Goal: Check status

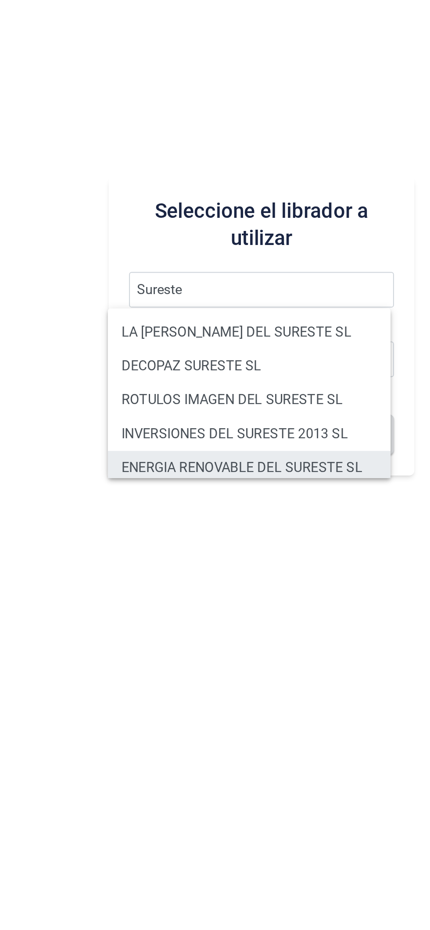
click at [274, 560] on li "ENERGIA RENOVABLE DEL SURESTE SL" at bounding box center [265, 557] width 146 height 18
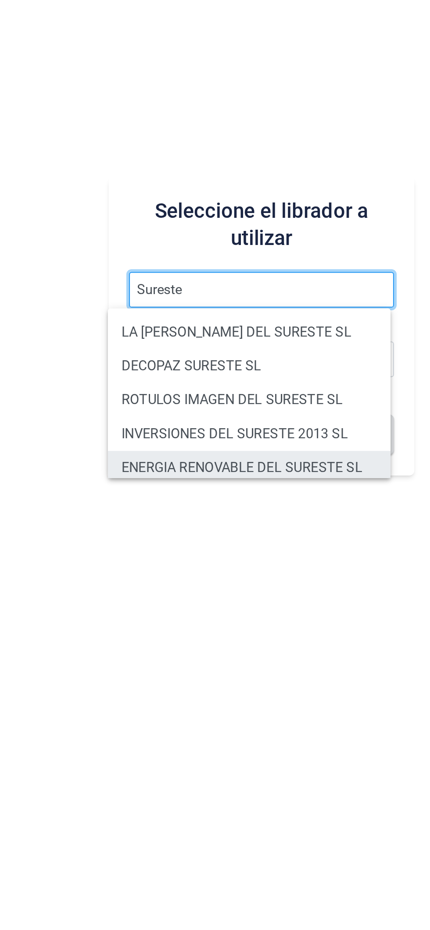
type input "ENERGIA RENOVABLE DEL SURESTE SL"
type input "B05548565"
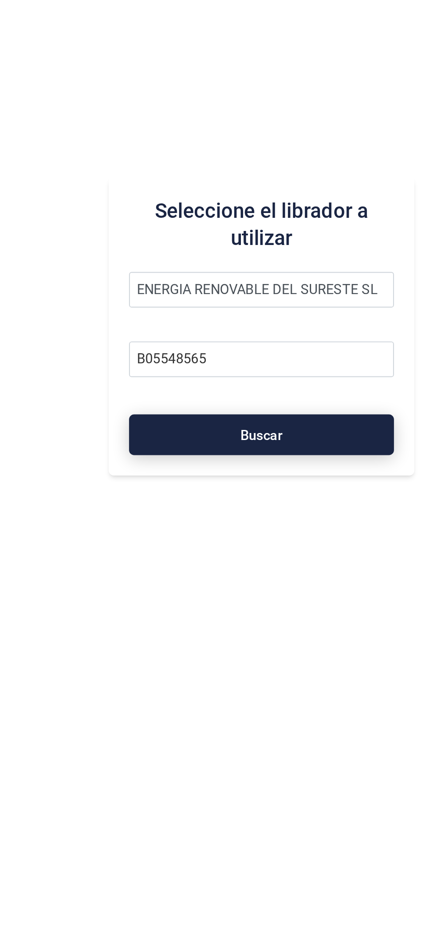
click at [284, 545] on button "Buscar" at bounding box center [271, 539] width 137 height 21
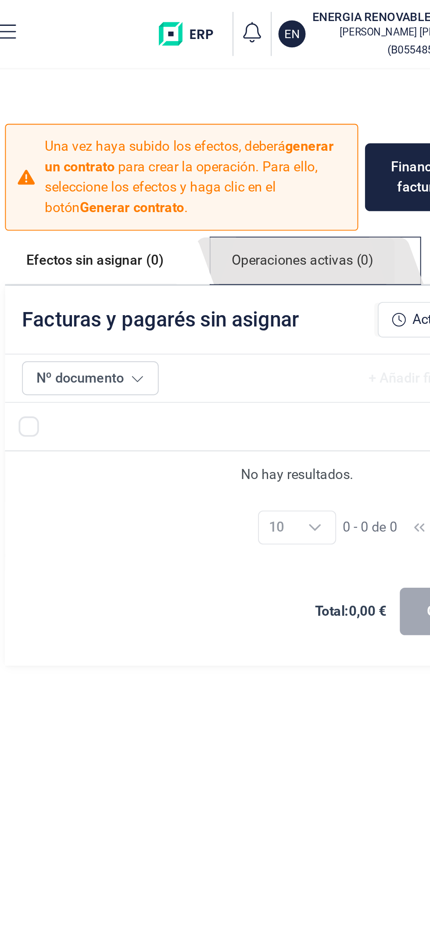
click at [278, 136] on link "Operaciones activas (0)" at bounding box center [274, 135] width 95 height 24
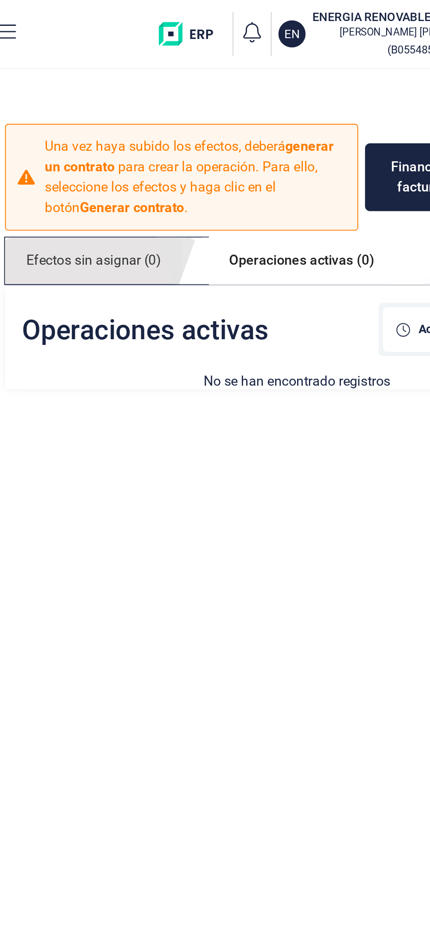
click at [190, 133] on link "Efectos sin asignar (0)" at bounding box center [167, 135] width 92 height 24
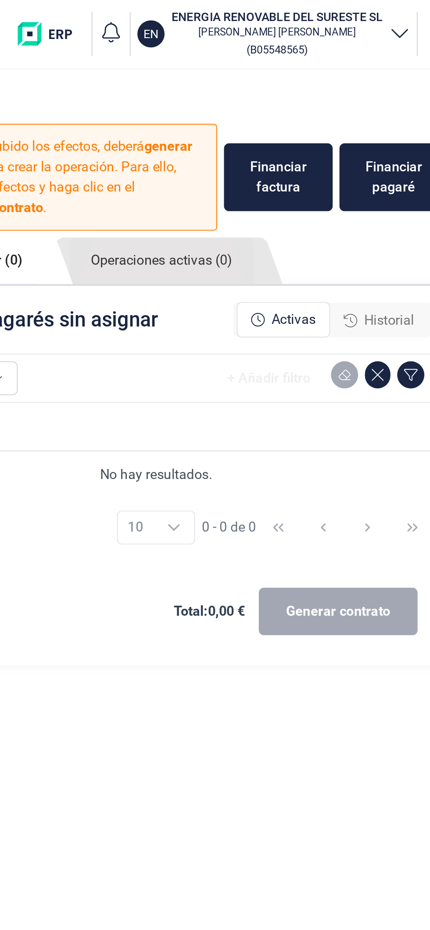
click at [393, 168] on span "Historial" at bounding box center [392, 165] width 26 height 11
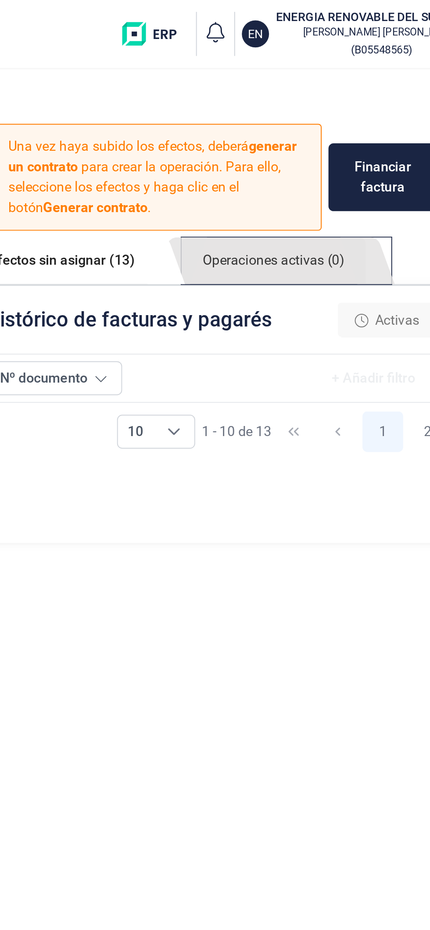
click at [282, 135] on link "Operaciones activas (0)" at bounding box center [278, 135] width 95 height 24
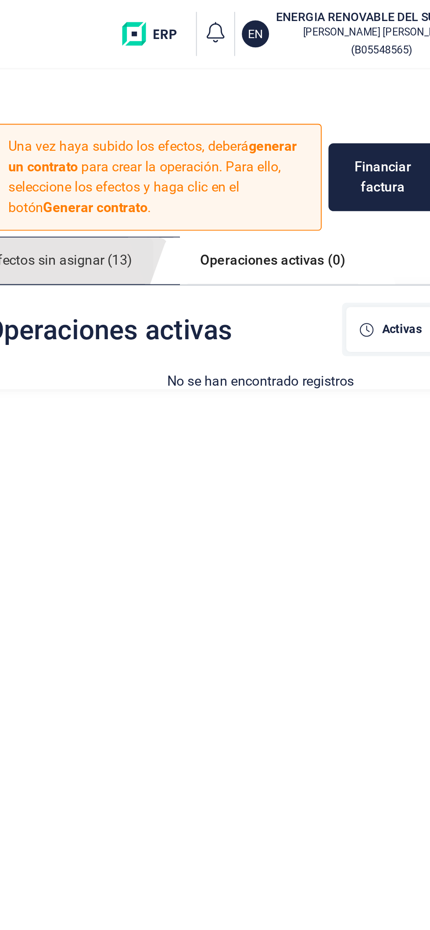
click at [202, 134] on link "Efectos sin asignar (13)" at bounding box center [169, 135] width 96 height 24
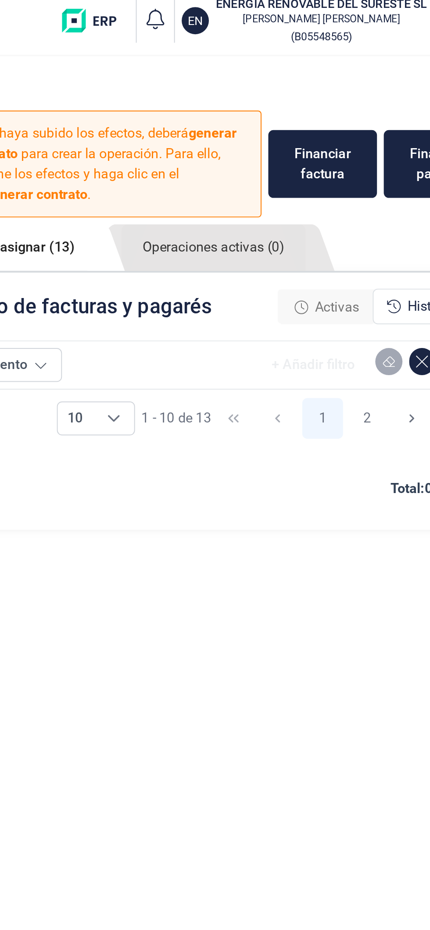
click at [345, 171] on div "Activas" at bounding box center [336, 166] width 47 height 18
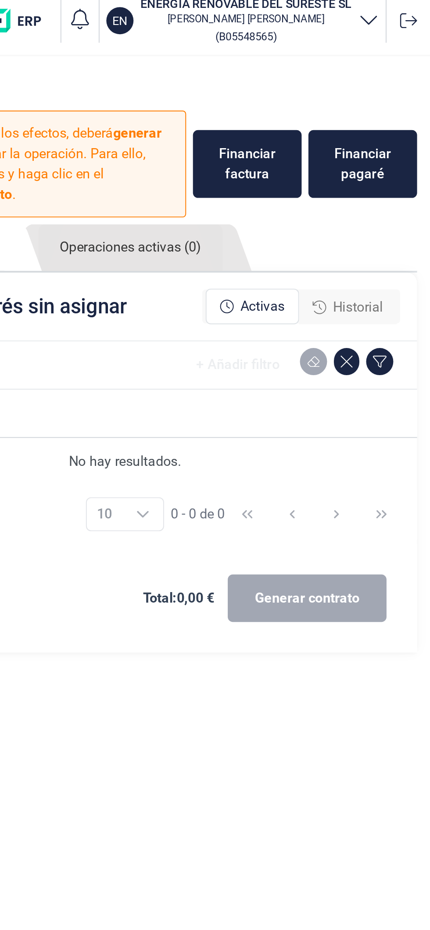
click at [400, 172] on div "Historial" at bounding box center [387, 166] width 50 height 18
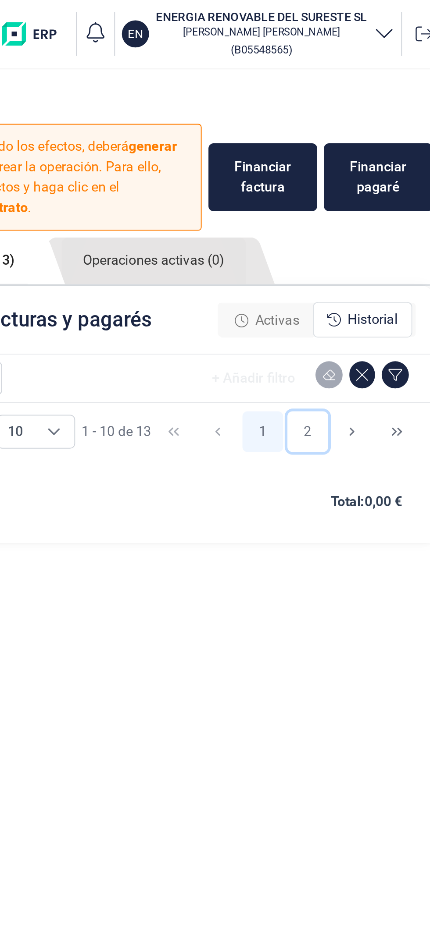
click at [363, 231] on button "2" at bounding box center [358, 223] width 21 height 21
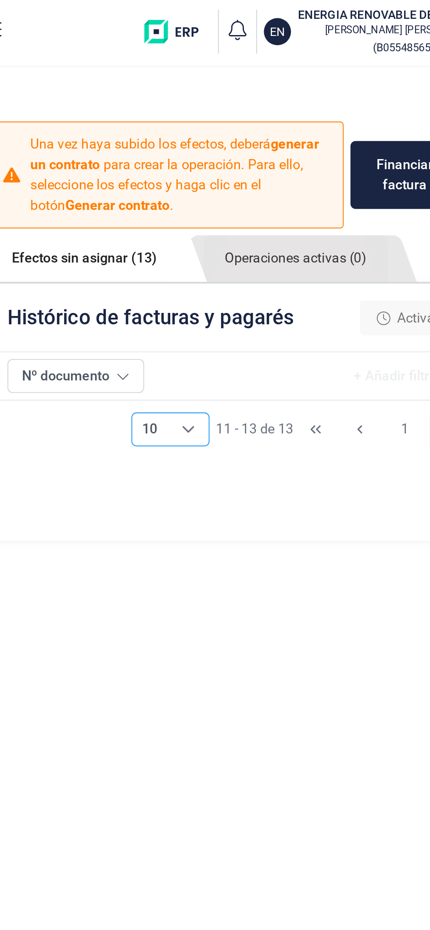
click at [221, 229] on div "Choose" at bounding box center [223, 223] width 21 height 17
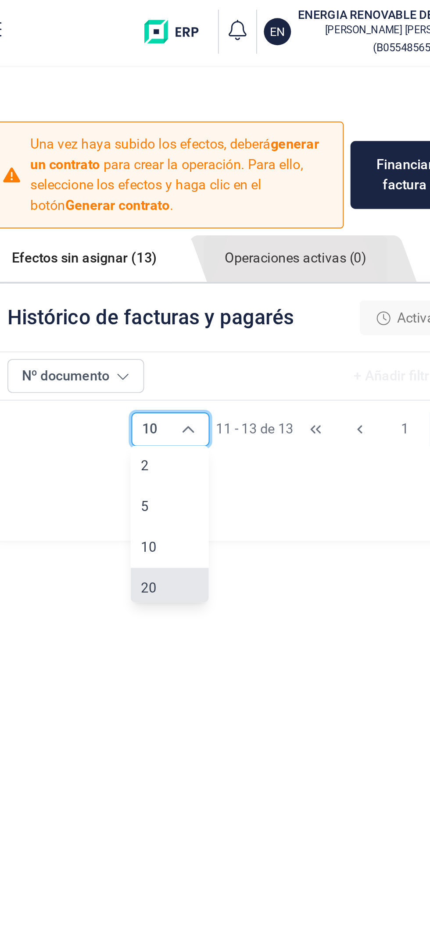
click at [228, 299] on li "20" at bounding box center [213, 305] width 40 height 21
type input "20"
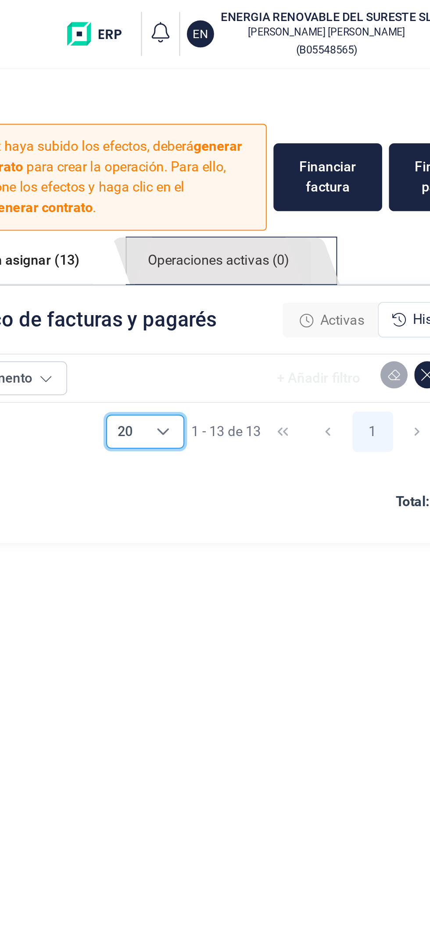
click at [303, 145] on link "Operaciones activas (0)" at bounding box center [278, 135] width 95 height 24
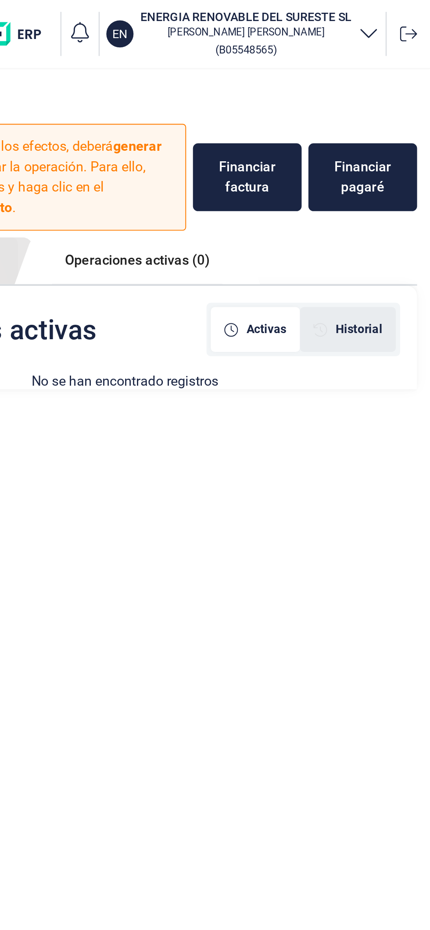
click at [398, 174] on span "Historial" at bounding box center [393, 170] width 24 height 9
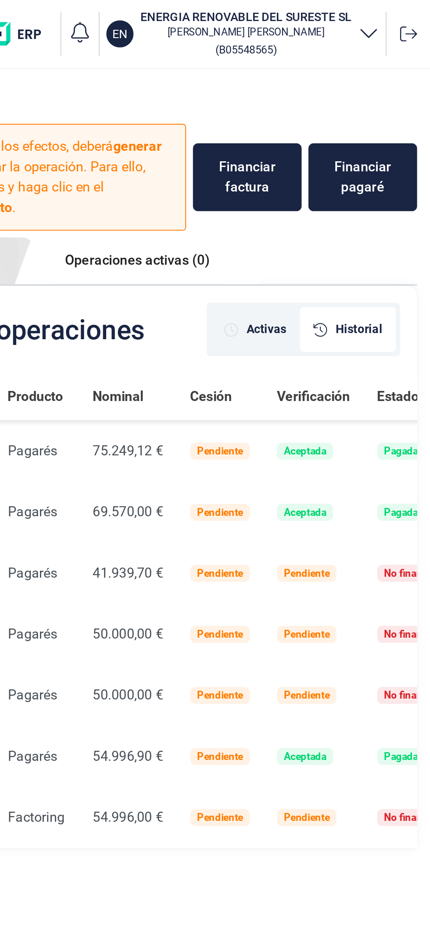
scroll to position [0, 0]
